Goal: Task Accomplishment & Management: Complete application form

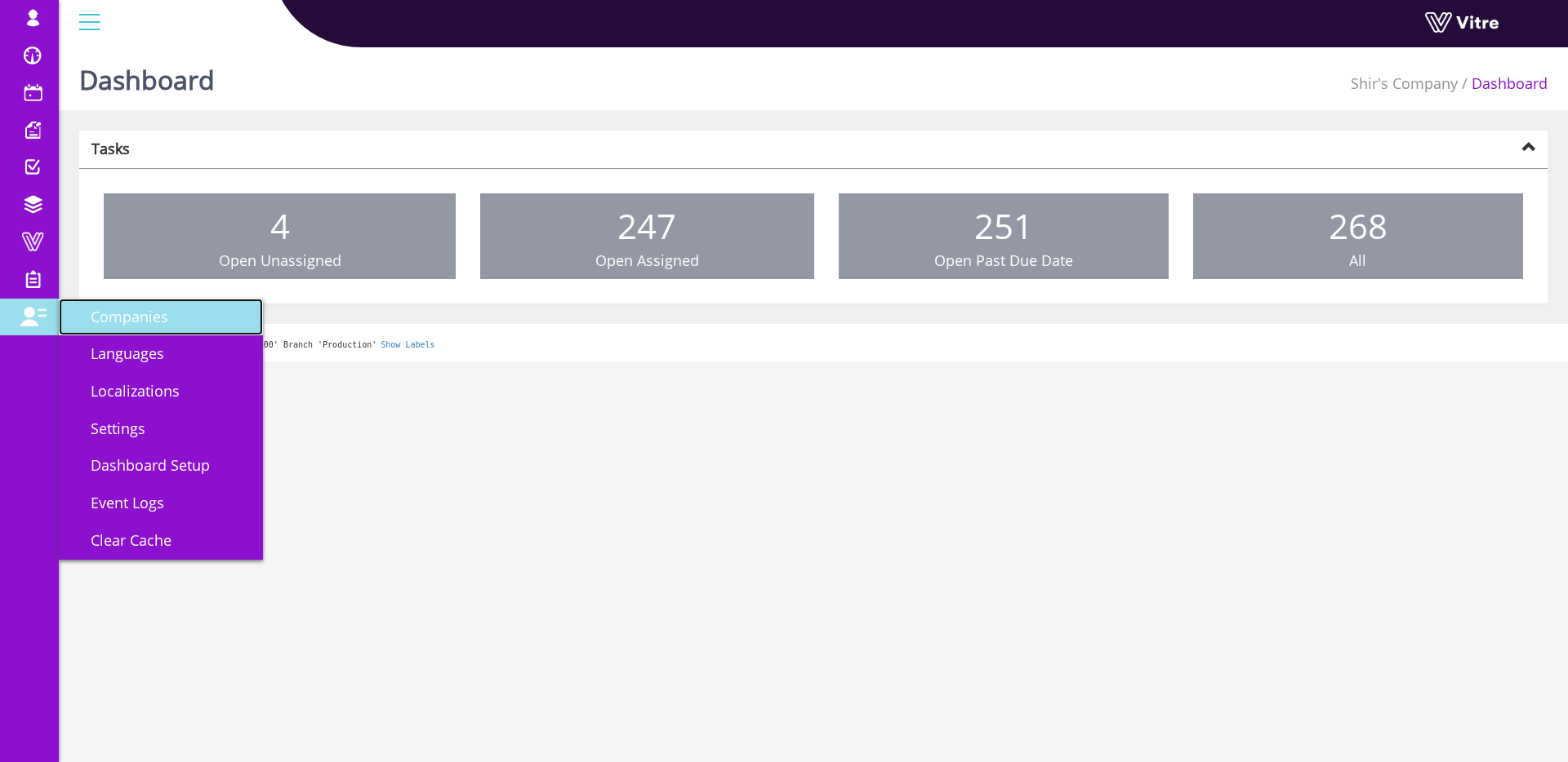
click at [140, 321] on span "Companies" at bounding box center [120, 316] width 97 height 19
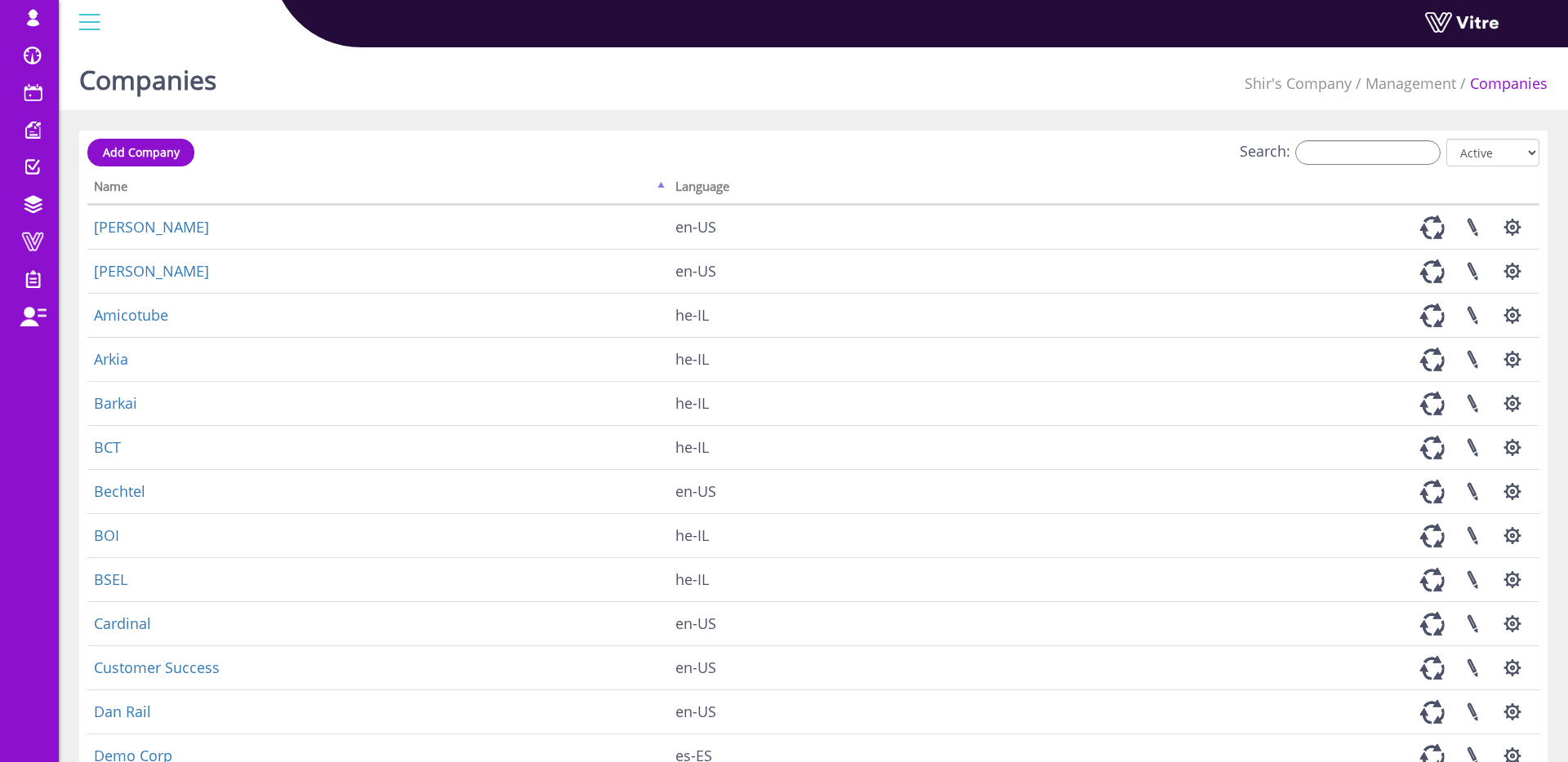
click at [238, 134] on div "Add Company Search: All Active Not Active Processing... Name Language [PERSON_N…" at bounding box center [814, 525] width 1468 height 789
click at [1391, 140] on input "Search:" at bounding box center [1368, 152] width 145 height 25
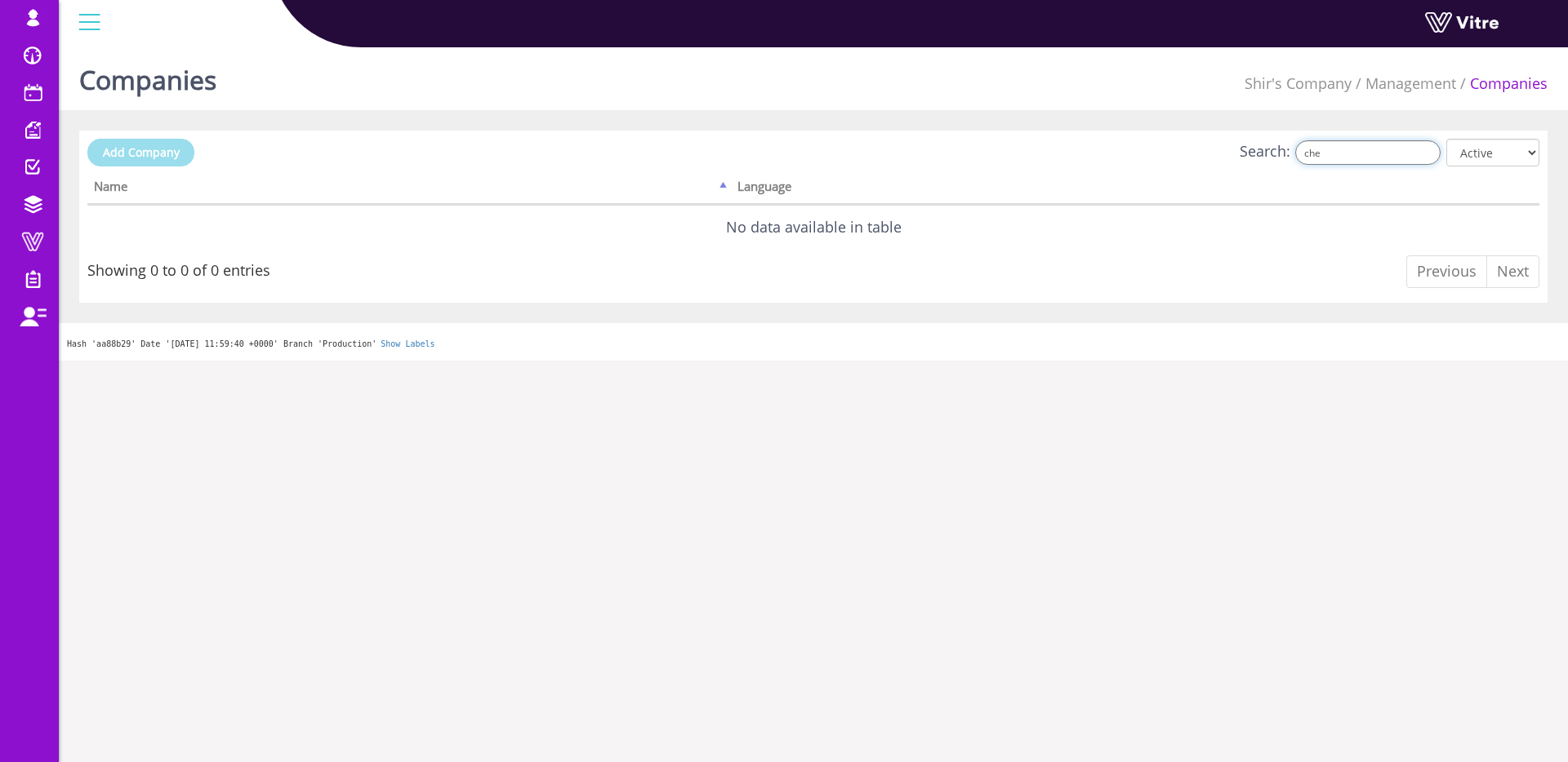
type input "che"
click at [172, 142] on link "Add Company" at bounding box center [140, 153] width 107 height 28
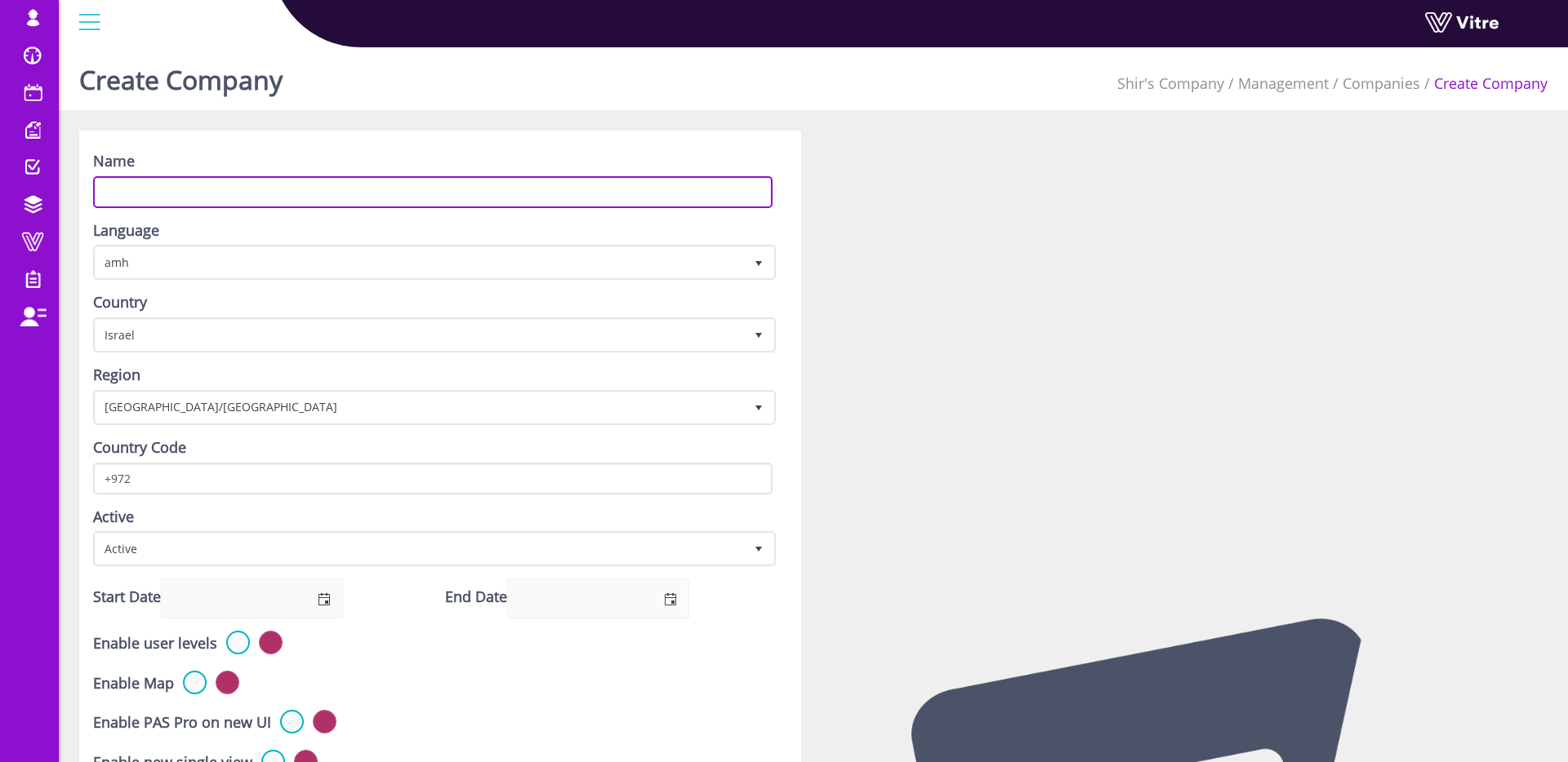
click at [412, 195] on input "Name" at bounding box center [433, 192] width 680 height 32
type input "[MEDICAL_DATA] Aharon"
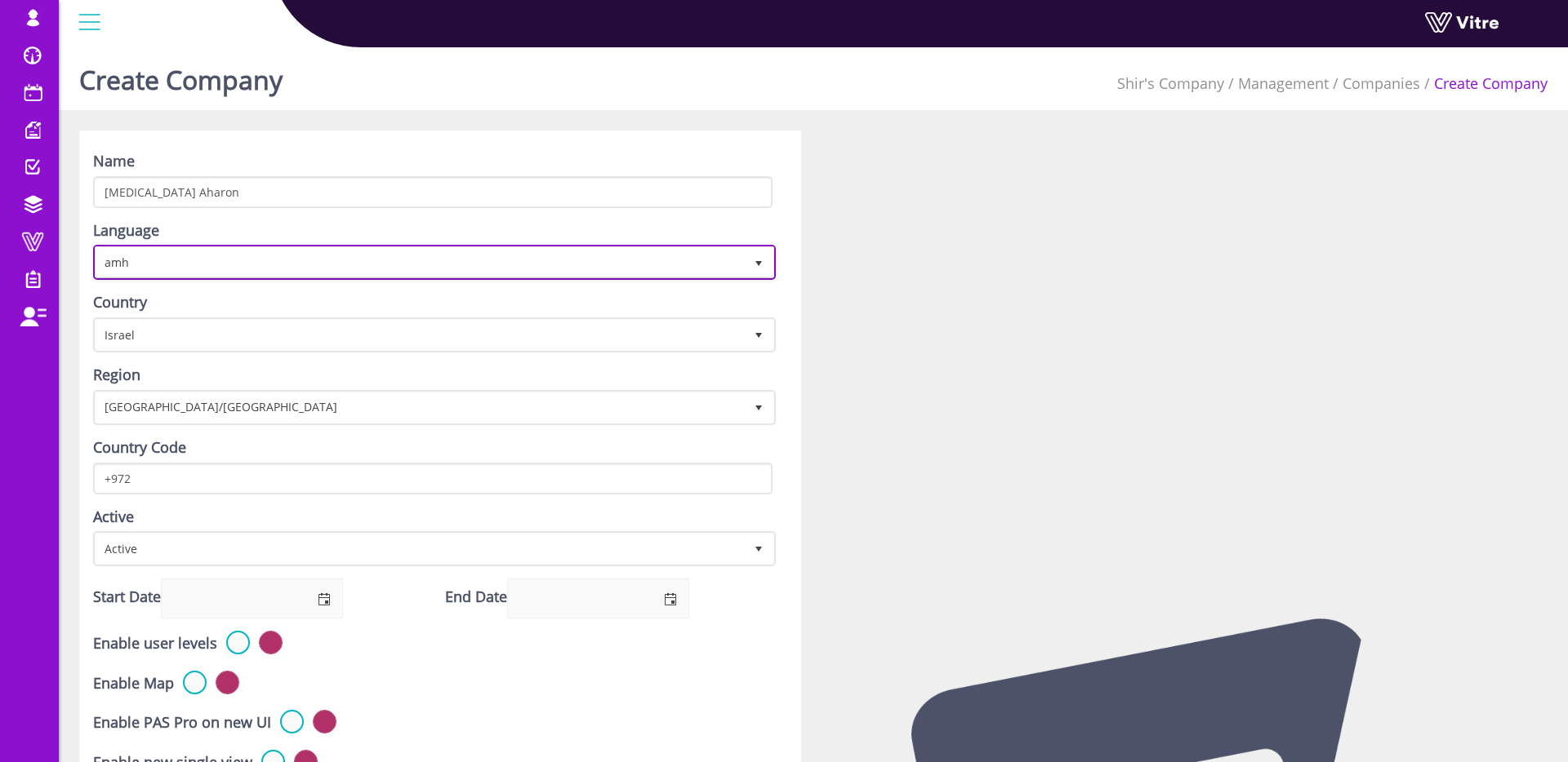
click at [193, 264] on span "amh" at bounding box center [420, 262] width 649 height 29
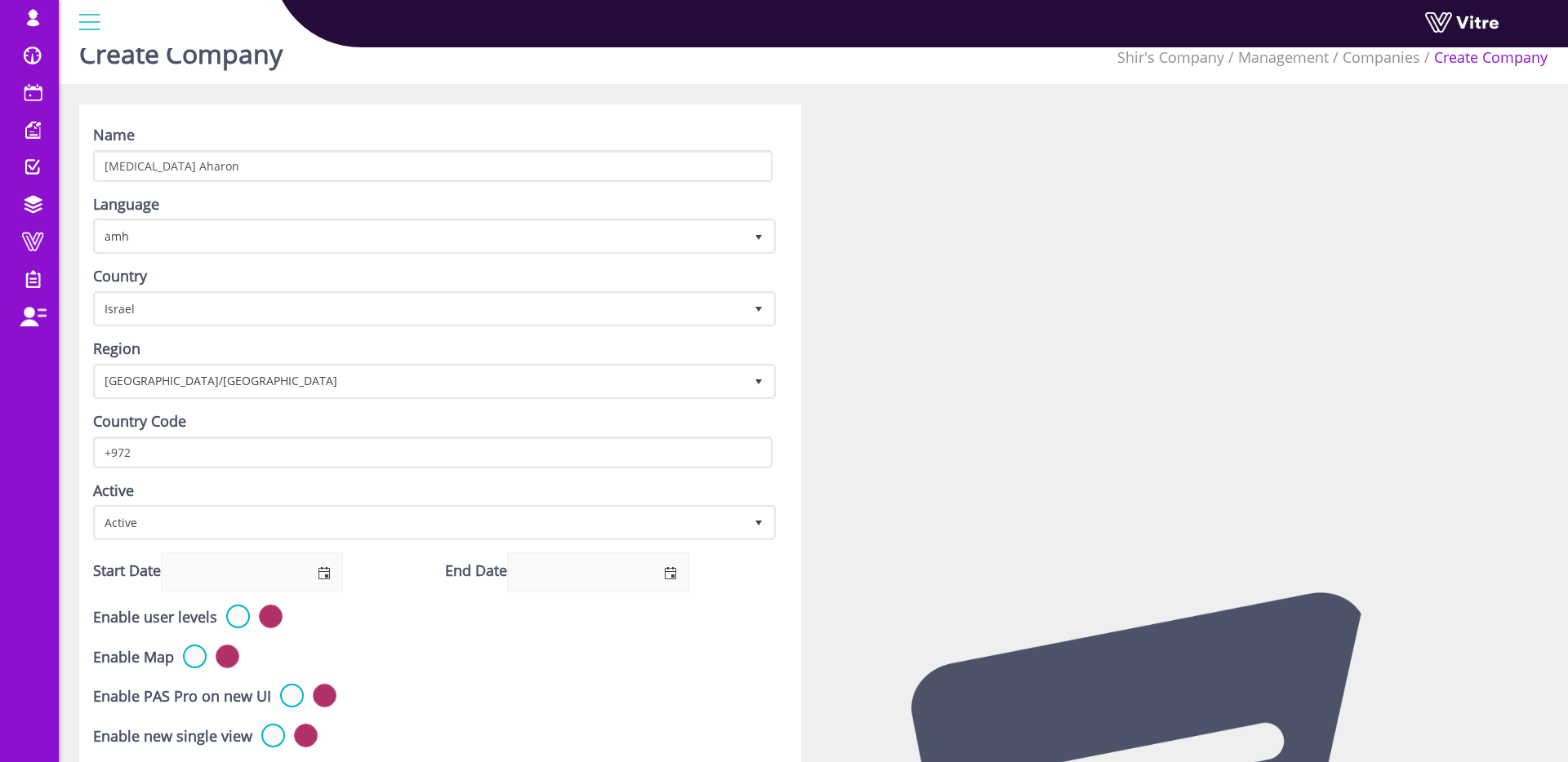
scroll to position [28, 0]
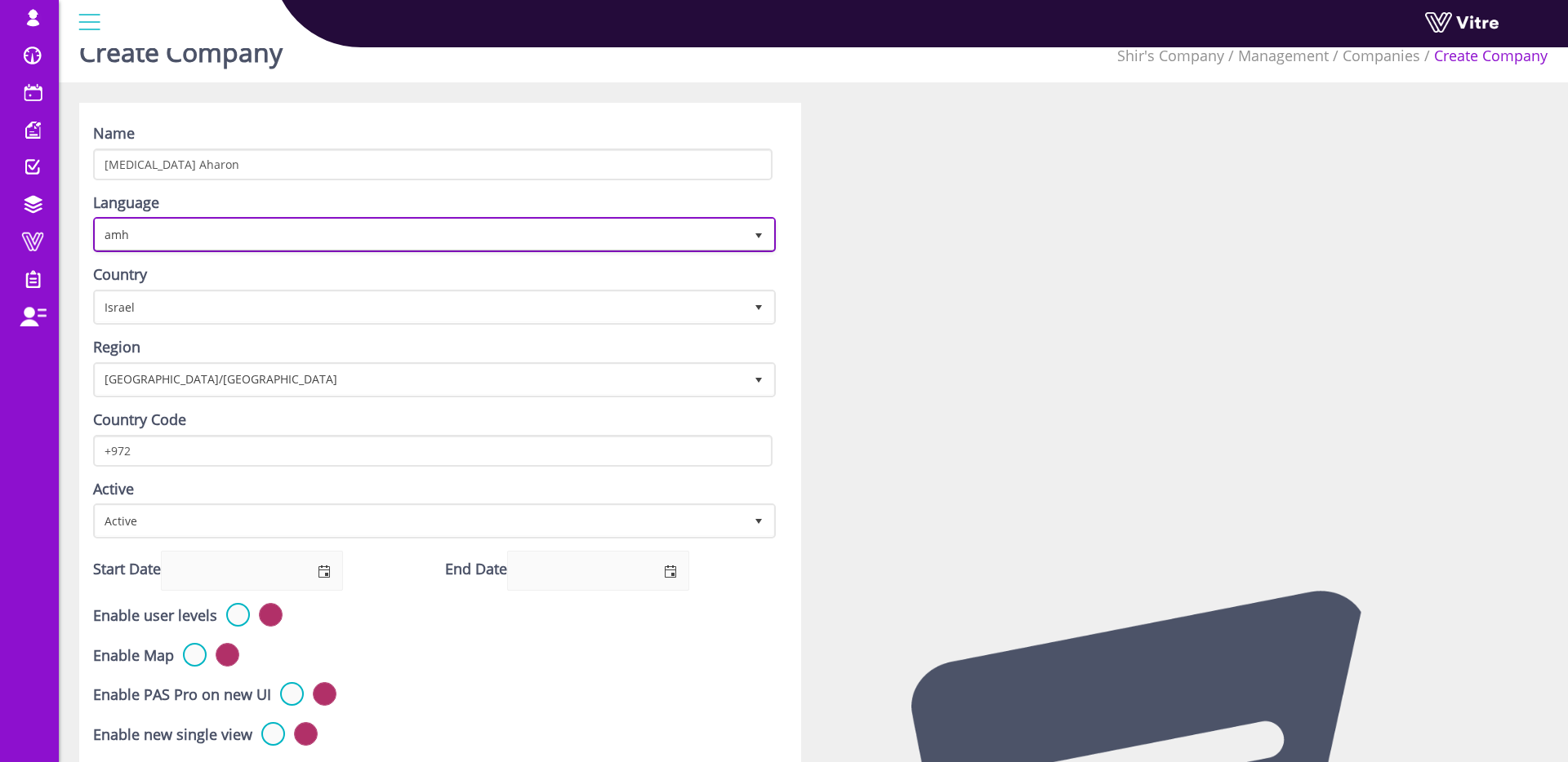
click at [180, 230] on span "amh" at bounding box center [420, 233] width 649 height 29
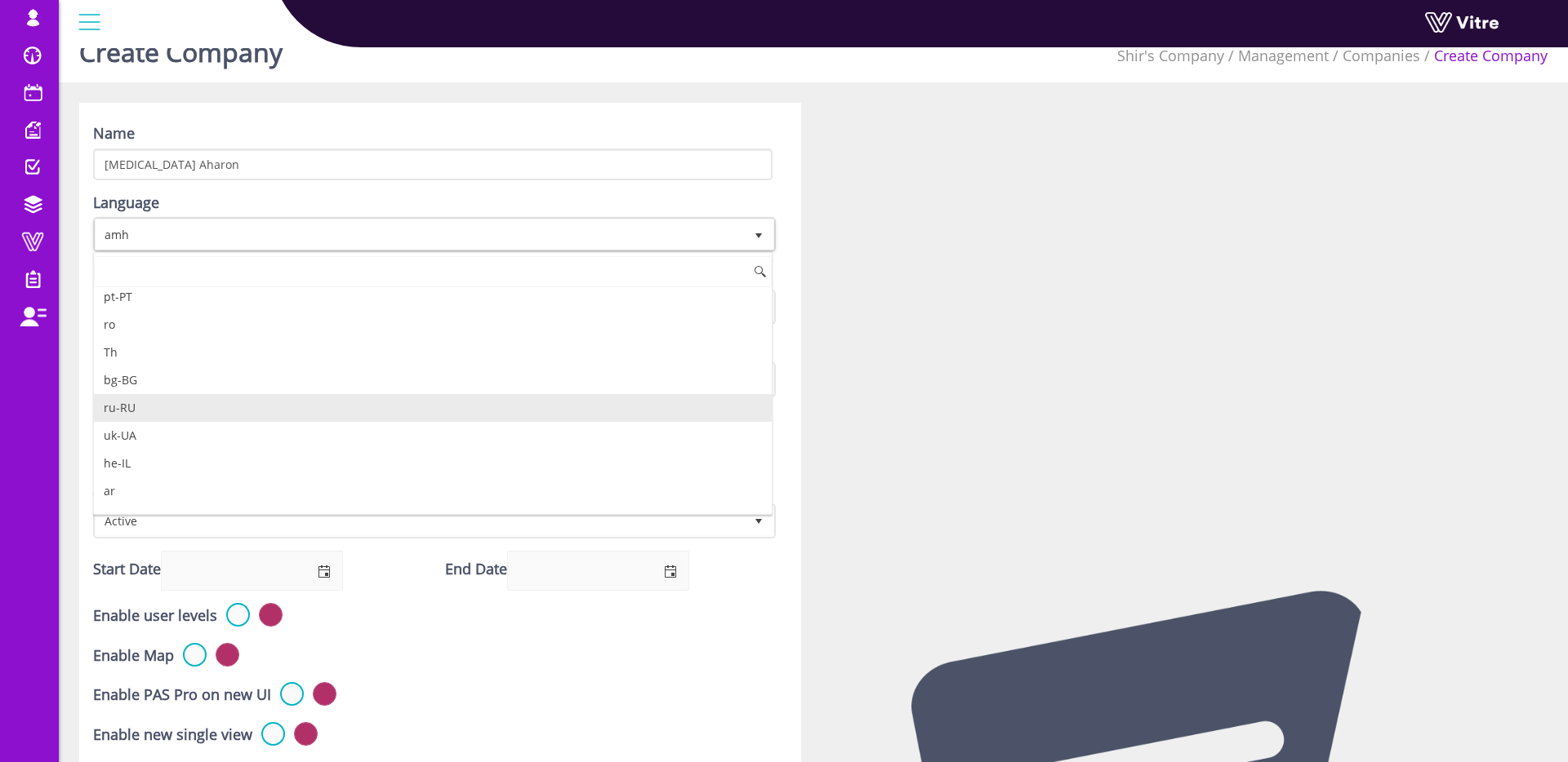
scroll to position [303, 0]
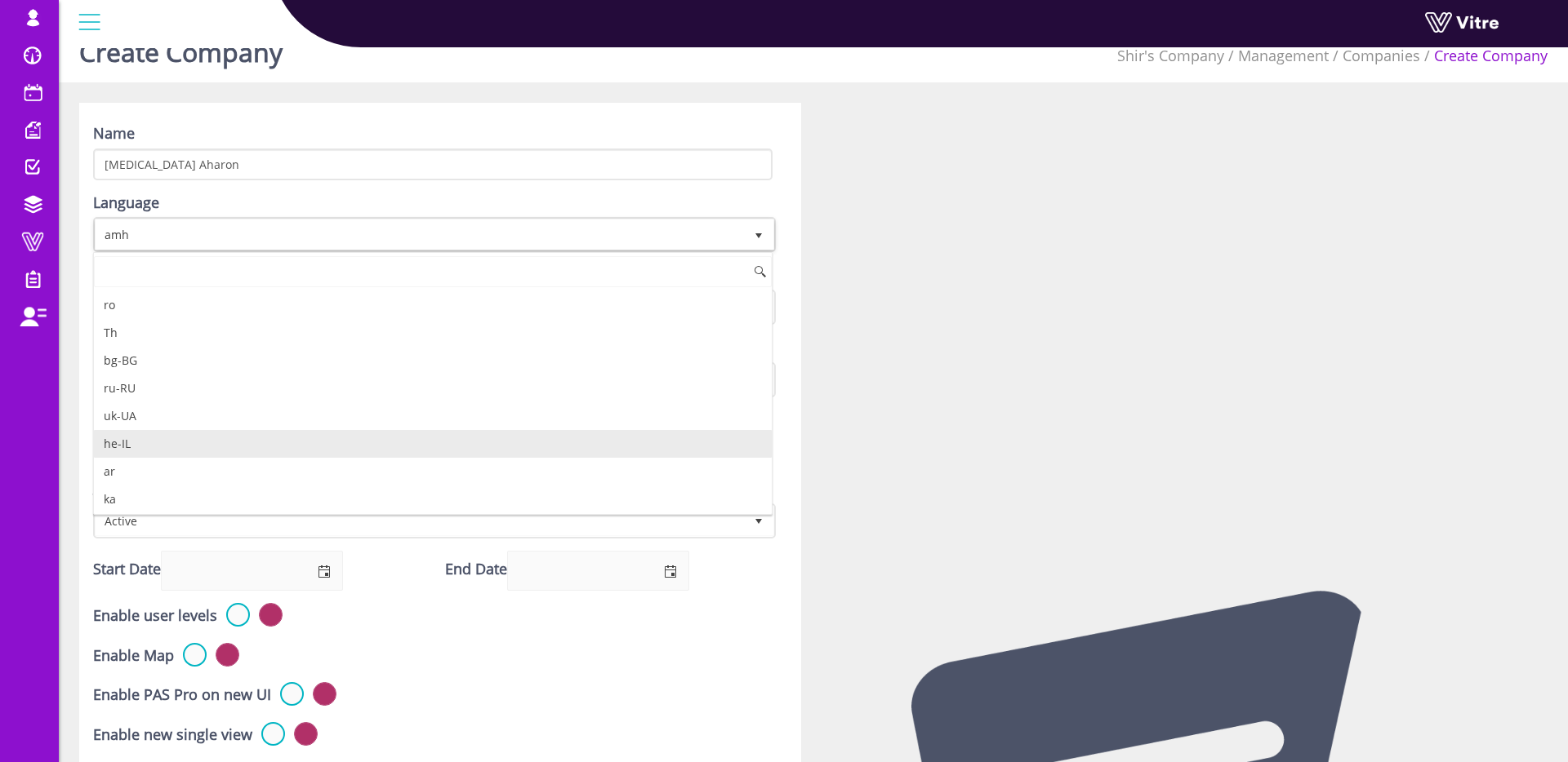
click at [186, 444] on li "he-IL" at bounding box center [433, 444] width 678 height 28
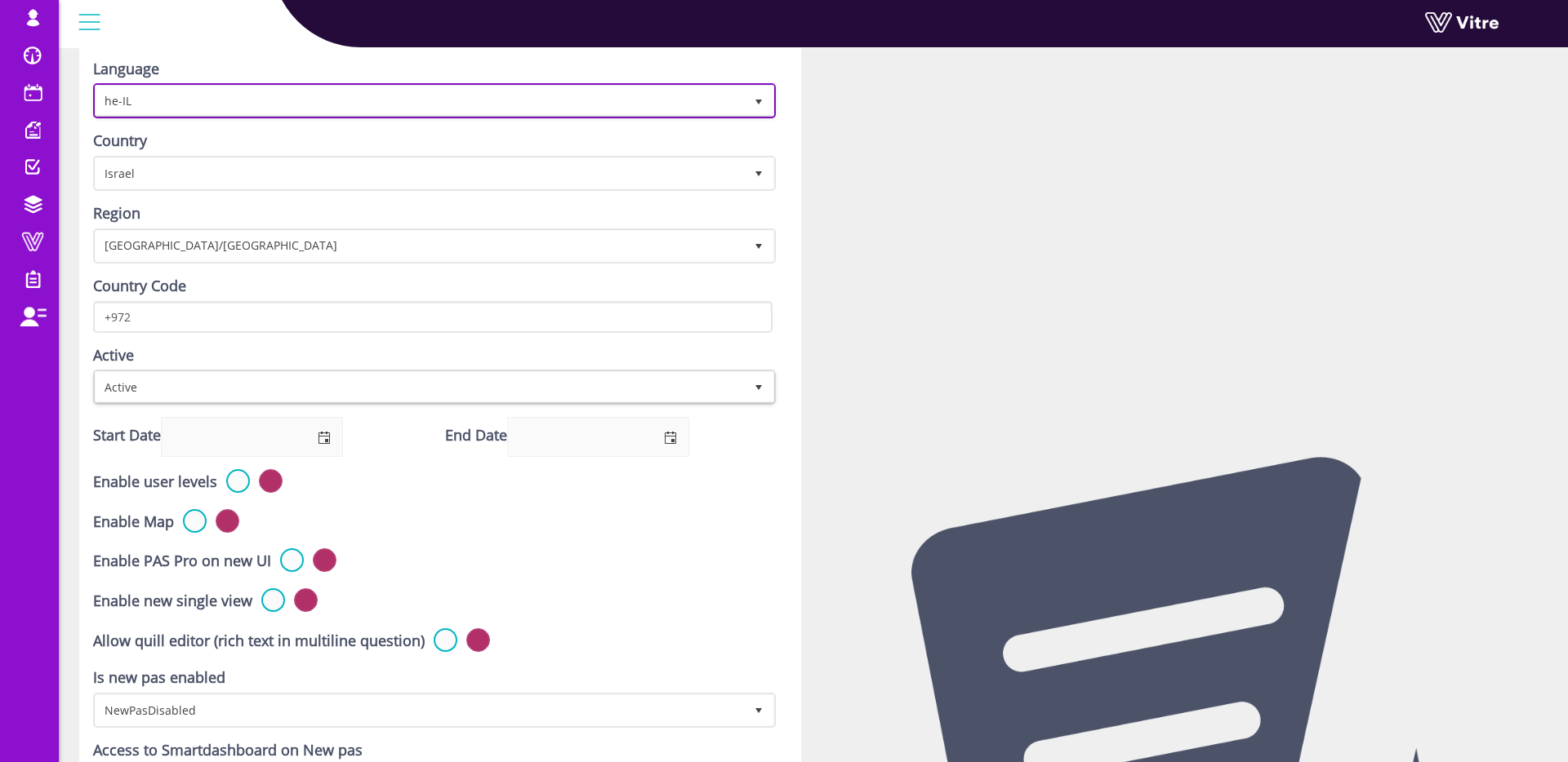
scroll to position [172, 0]
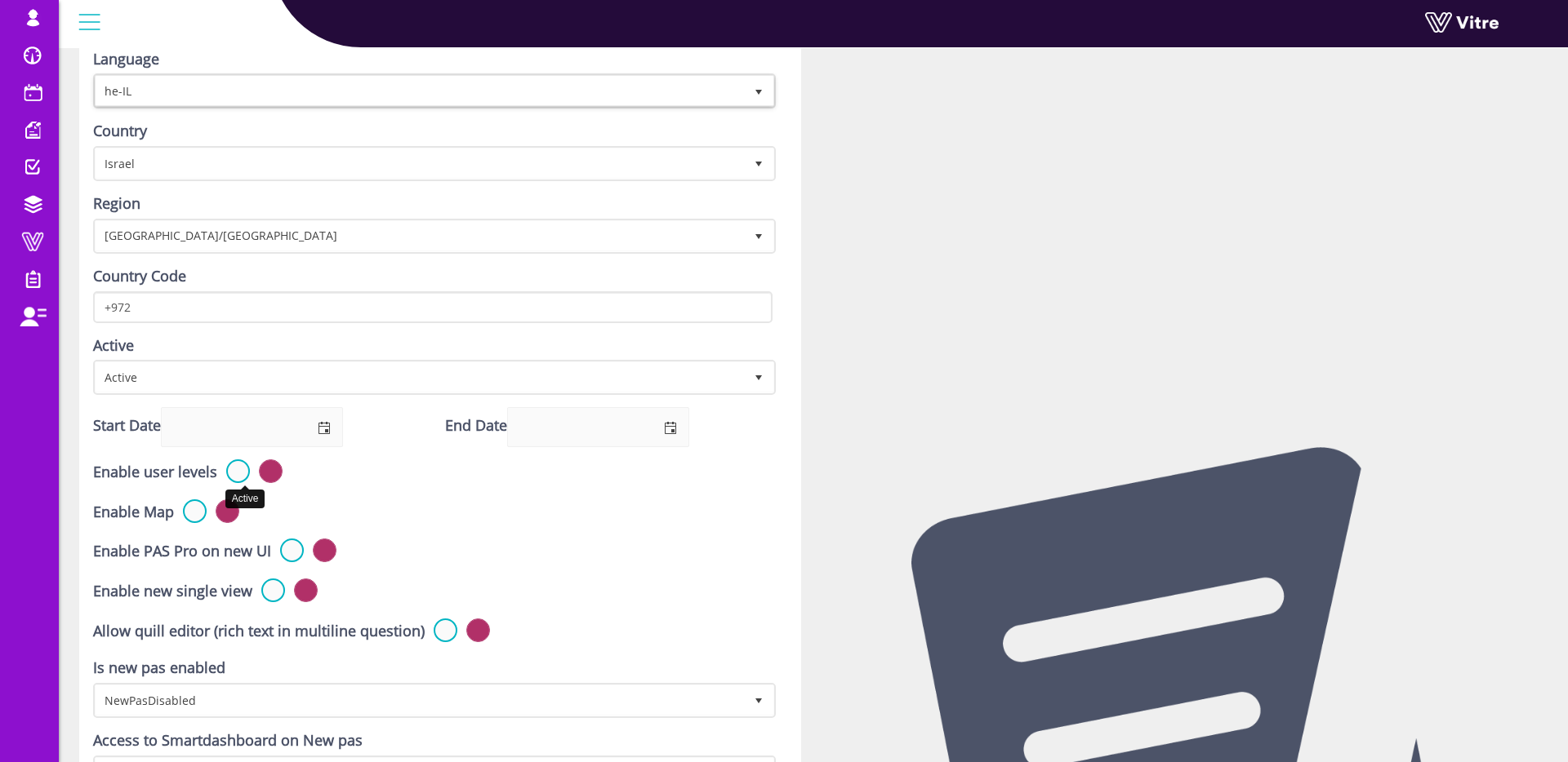
click at [242, 466] on label at bounding box center [238, 471] width 24 height 24
click at [0, 0] on input "radio" at bounding box center [0, 0] width 0 height 0
click at [297, 551] on label at bounding box center [292, 551] width 24 height 24
click at [0, 0] on input "radio" at bounding box center [0, 0] width 0 height 0
click at [284, 587] on label at bounding box center [272, 590] width 24 height 24
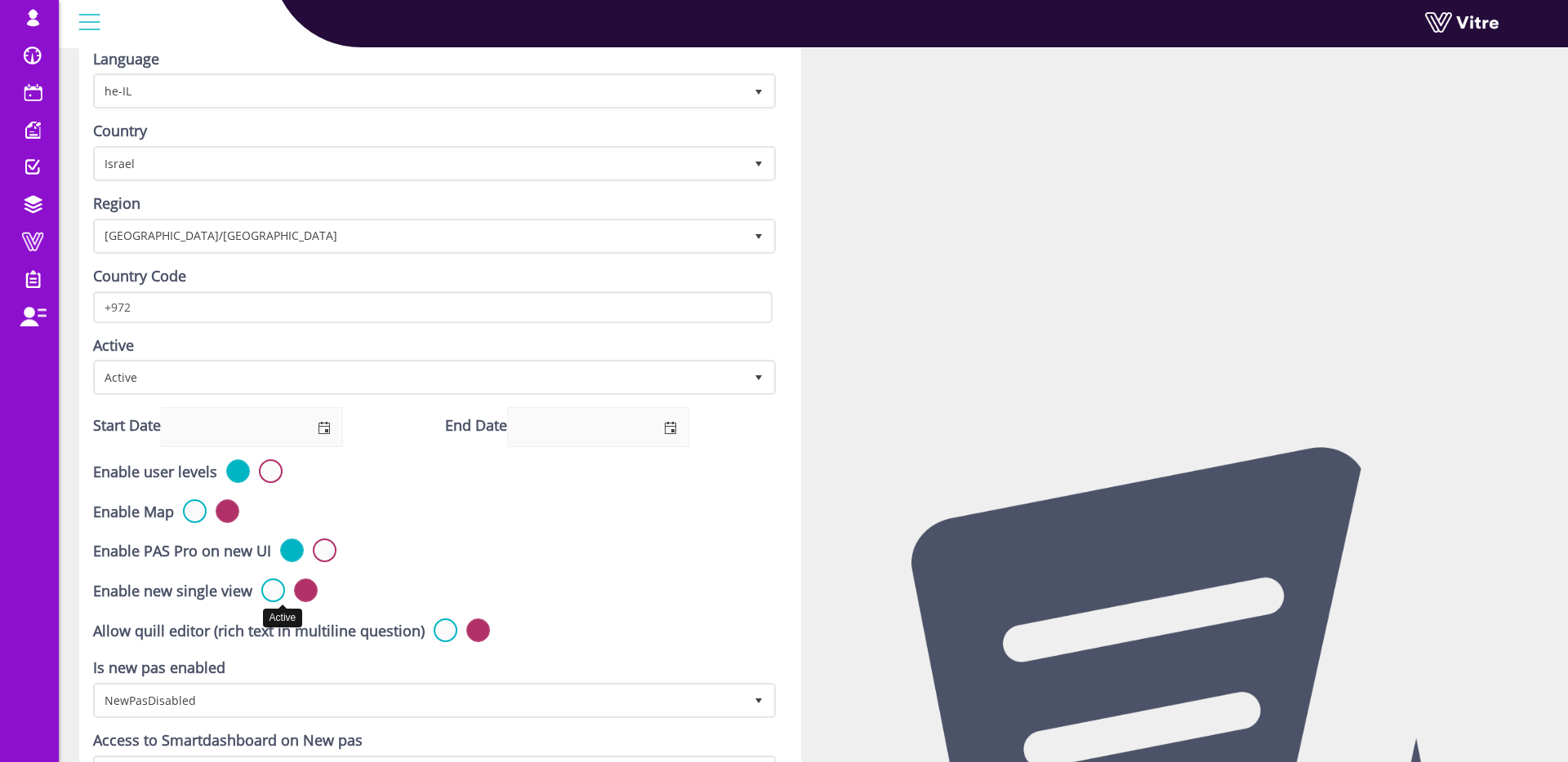
click at [0, 0] on input "radio" at bounding box center [0, 0] width 0 height 0
click at [457, 629] on label at bounding box center [445, 630] width 24 height 24
click at [0, 0] on input "radio" at bounding box center [0, 0] width 0 height 0
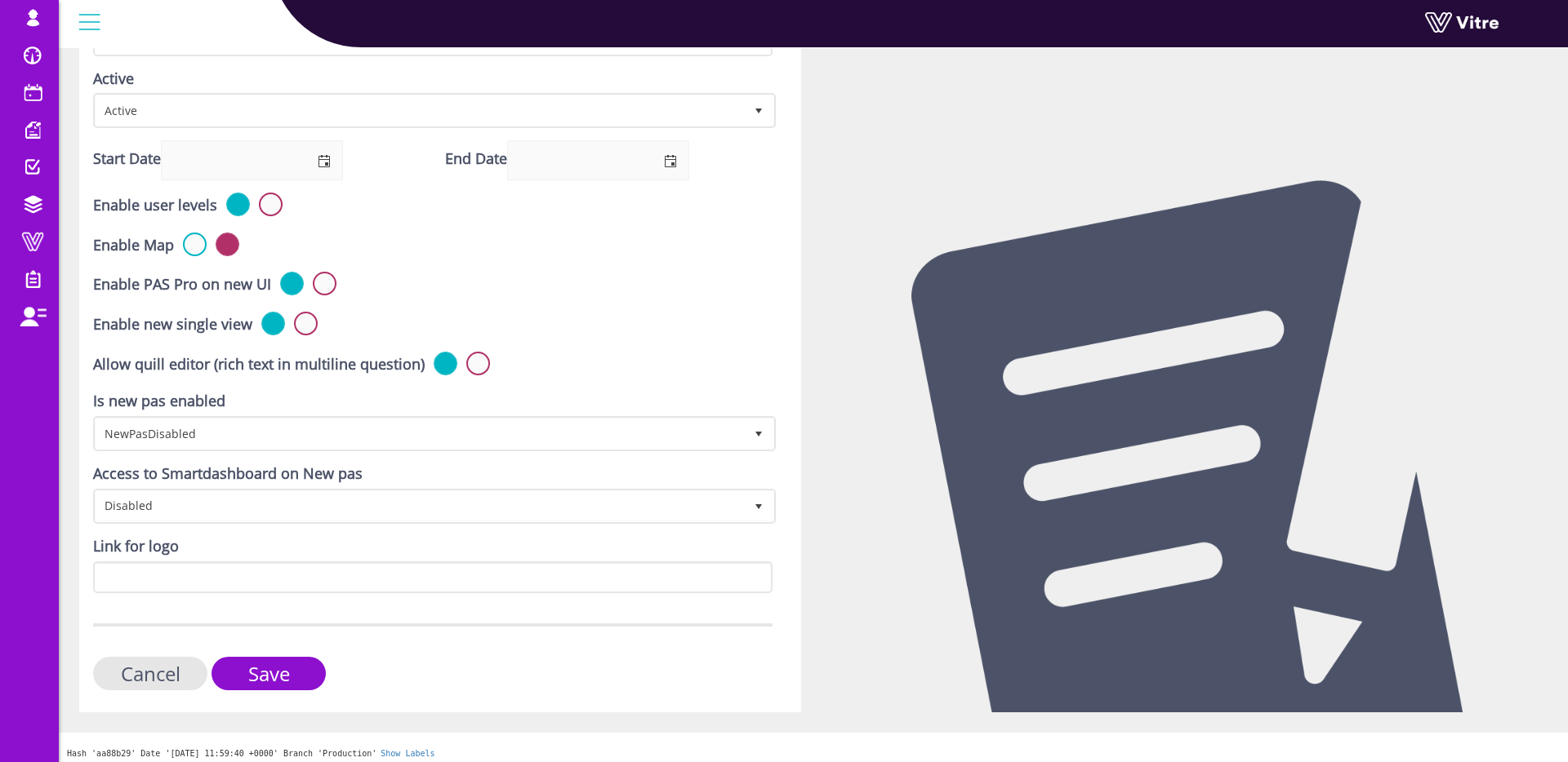
scroll to position [446, 0]
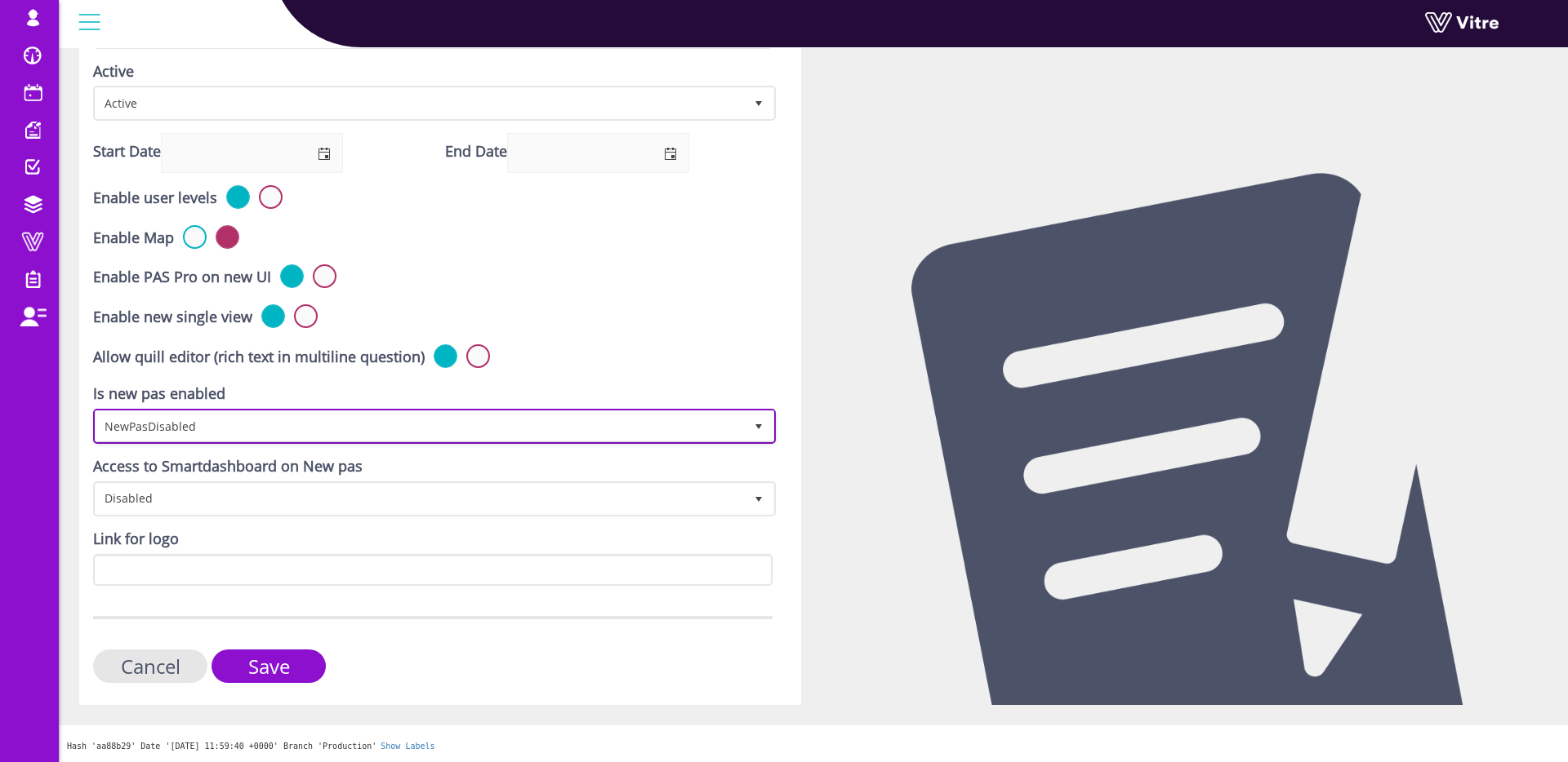
click at [243, 416] on span "NewPasDisabled" at bounding box center [420, 425] width 649 height 29
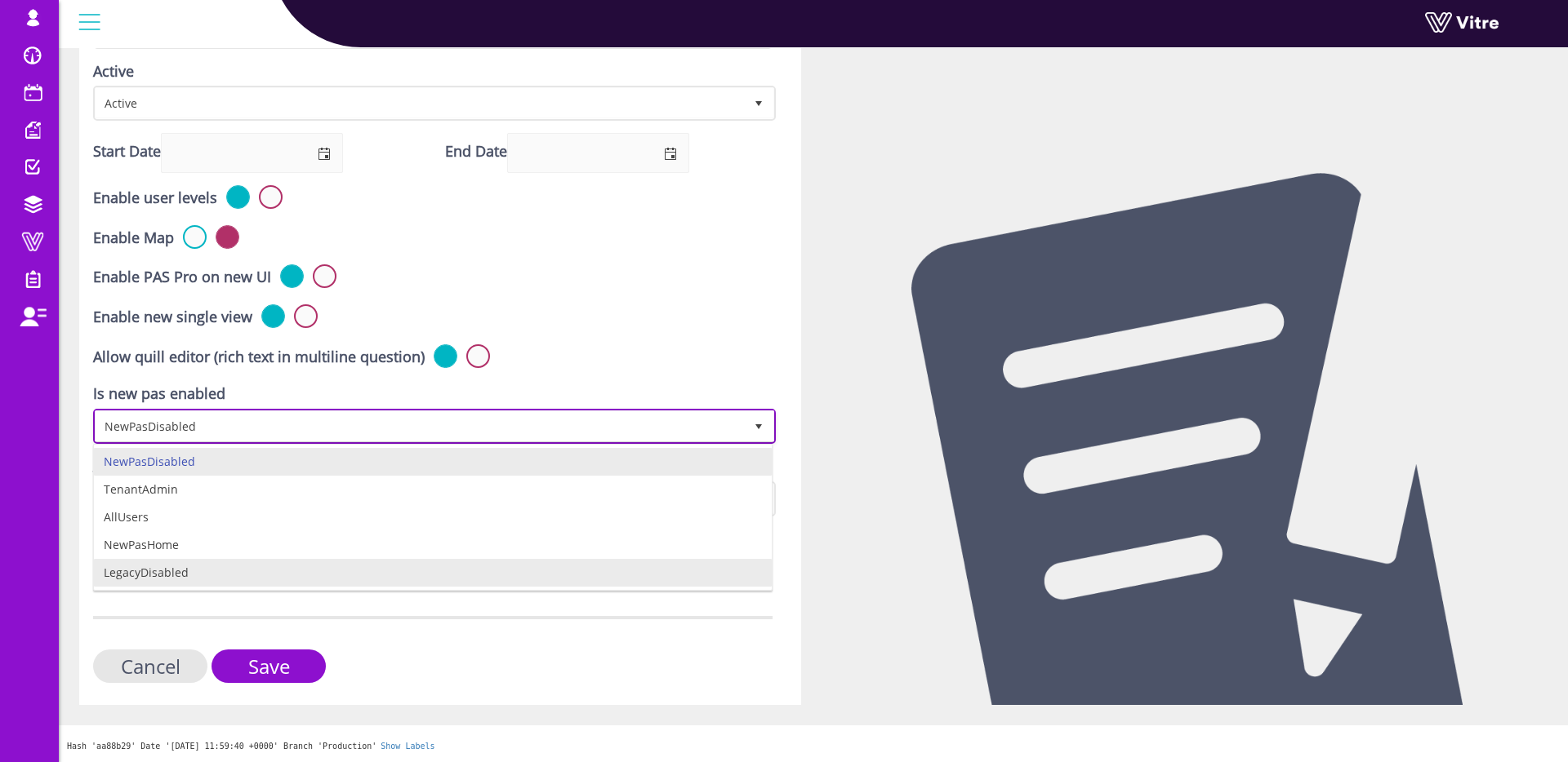
click at [204, 570] on li "LegacyDisabled" at bounding box center [433, 573] width 678 height 28
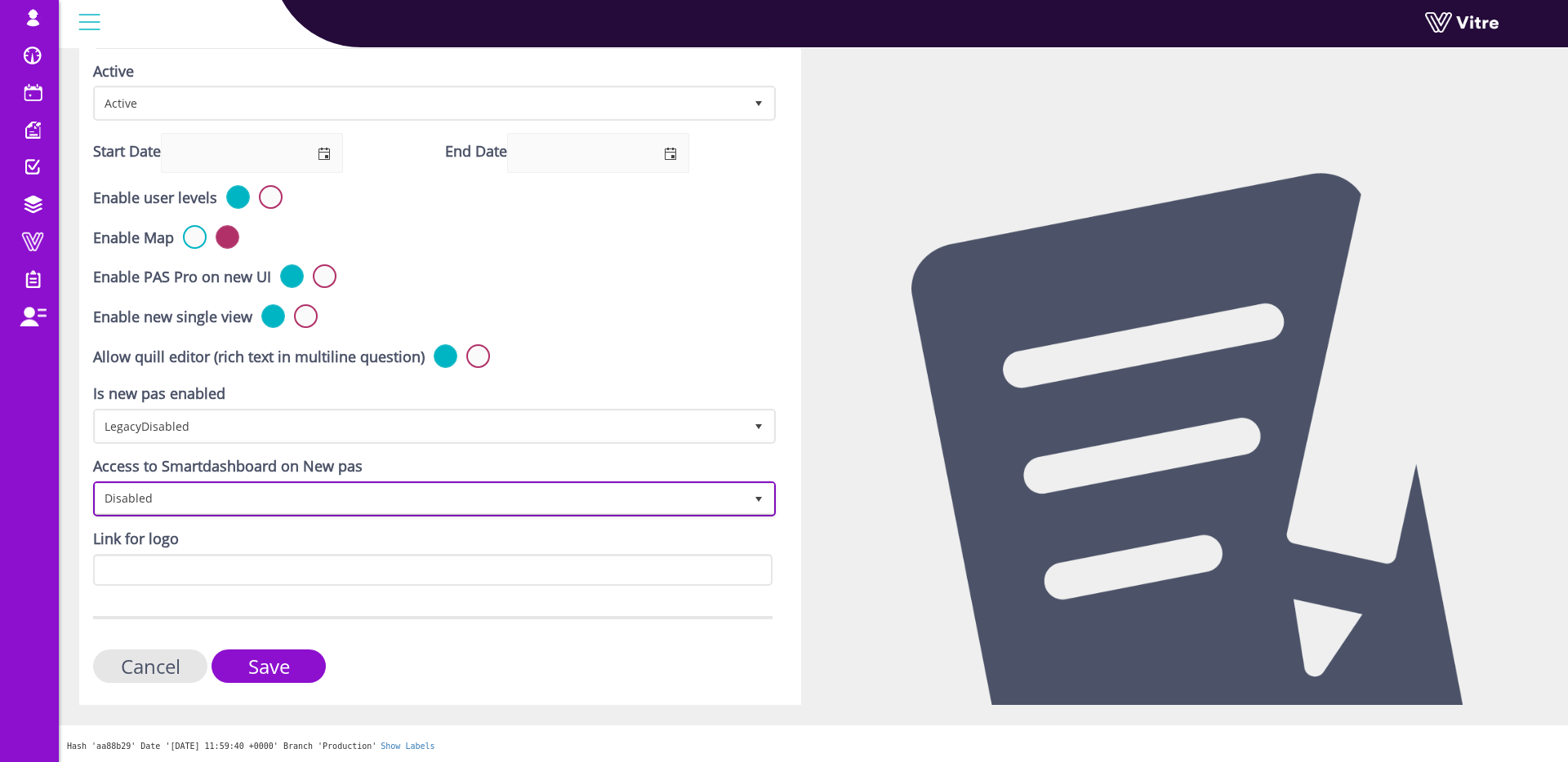
click at [344, 488] on span "Disabled" at bounding box center [420, 498] width 649 height 29
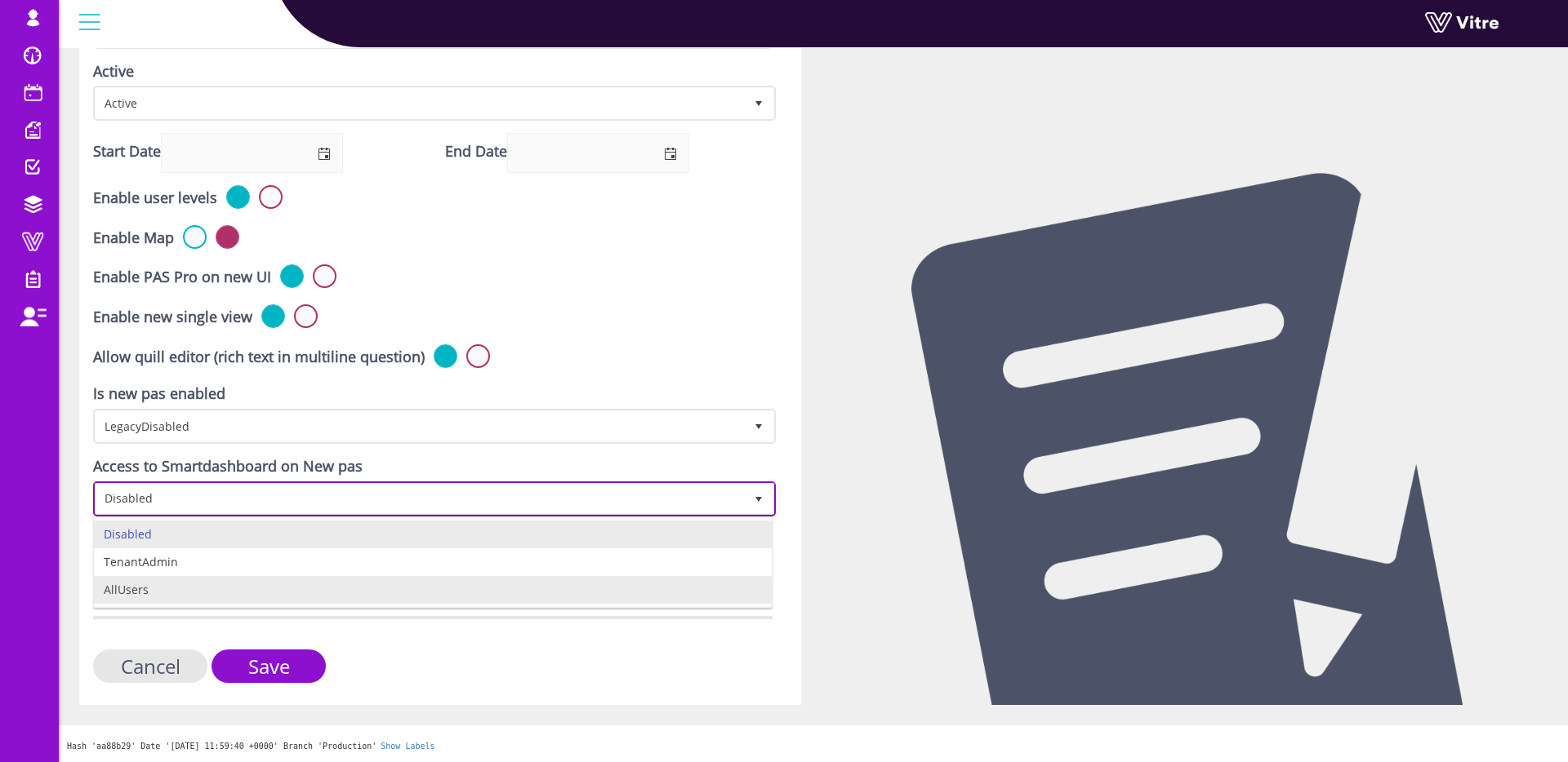
drag, startPoint x: 195, startPoint y: 594, endPoint x: 208, endPoint y: 586, distance: 15.3
click at [195, 594] on li "AllUsers" at bounding box center [433, 590] width 678 height 28
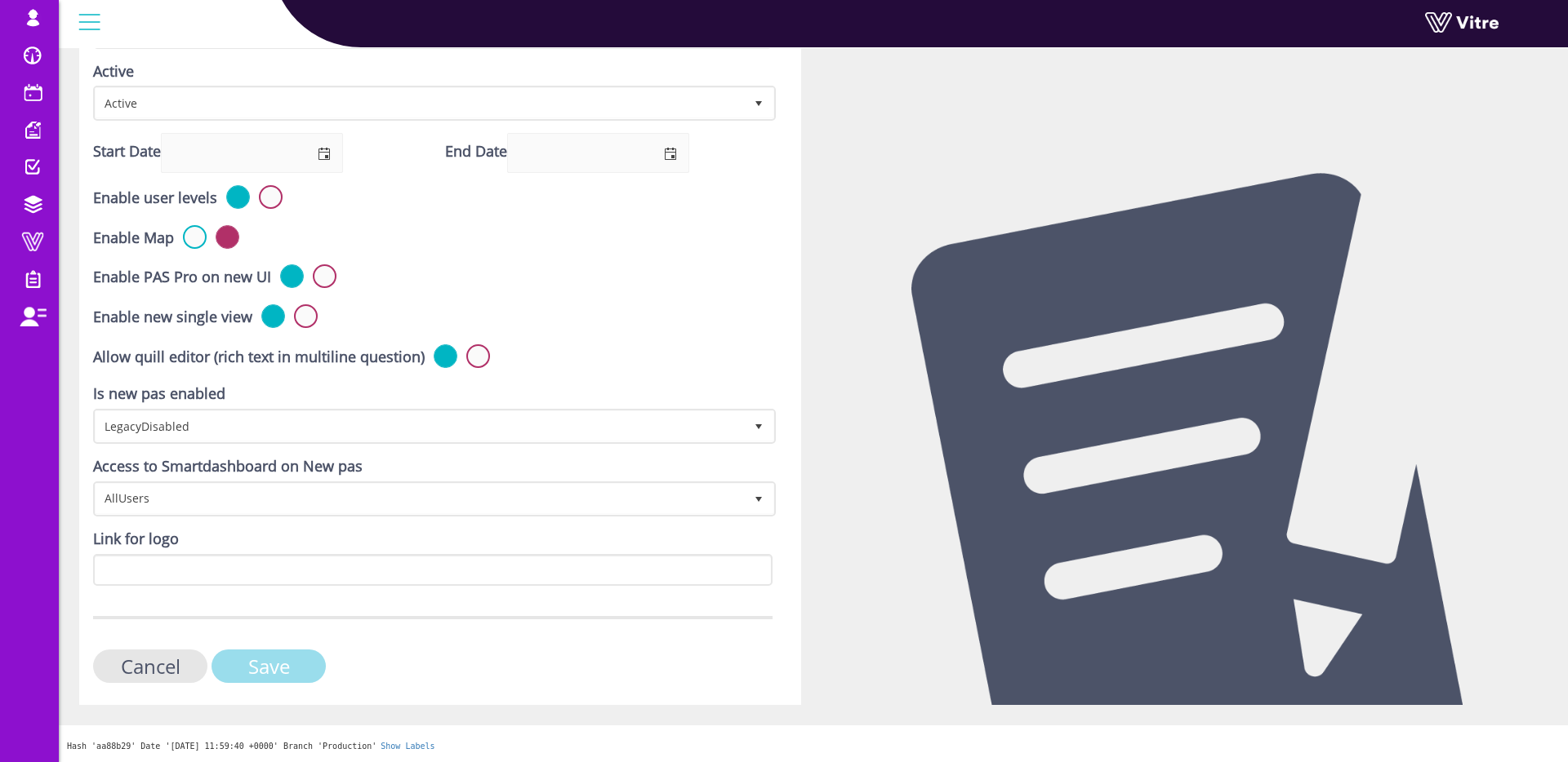
click at [264, 667] on input "Save" at bounding box center [269, 667] width 115 height 33
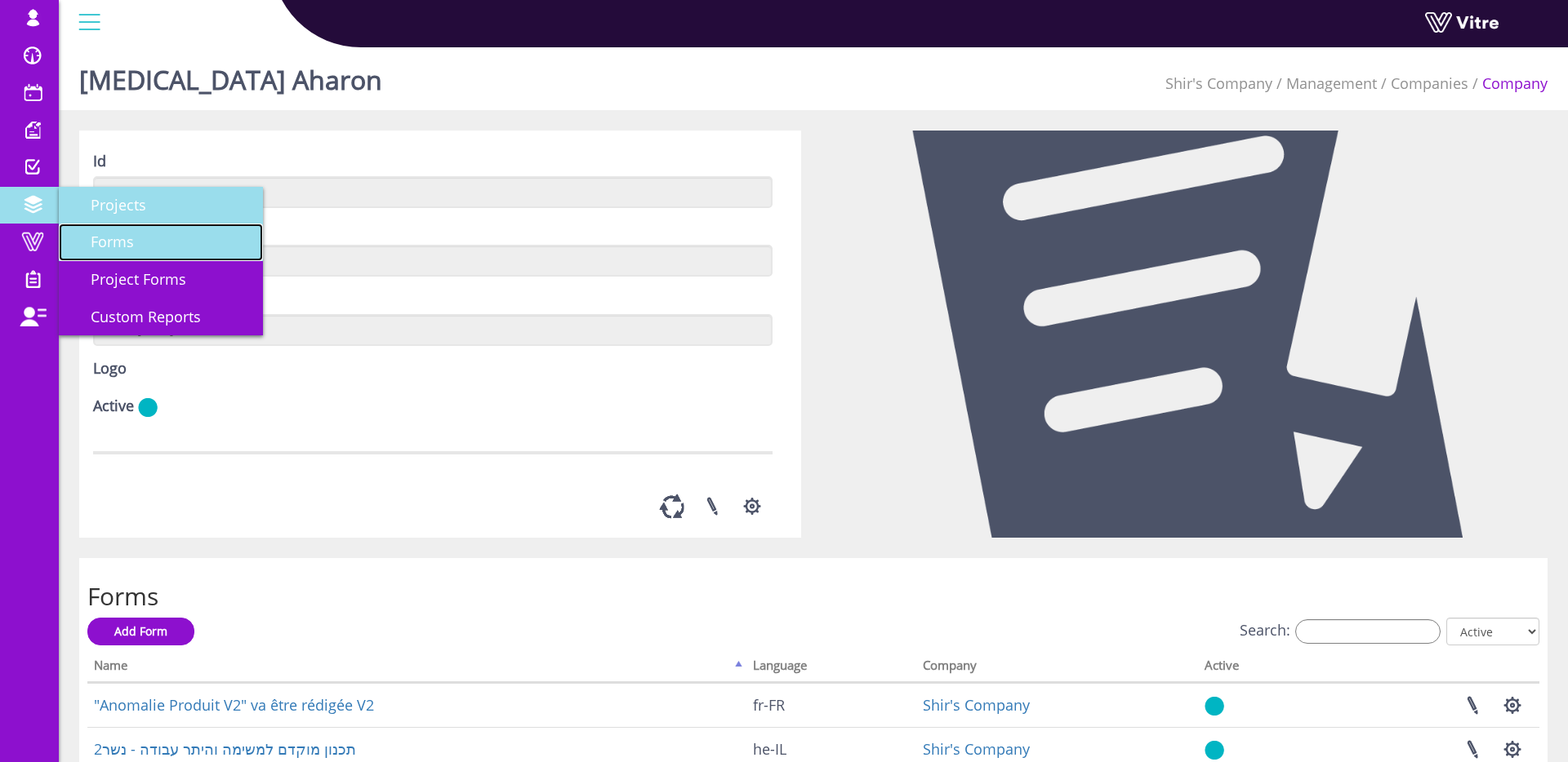
click at [106, 242] on span "Forms" at bounding box center [102, 241] width 63 height 19
